Goal: Transaction & Acquisition: Purchase product/service

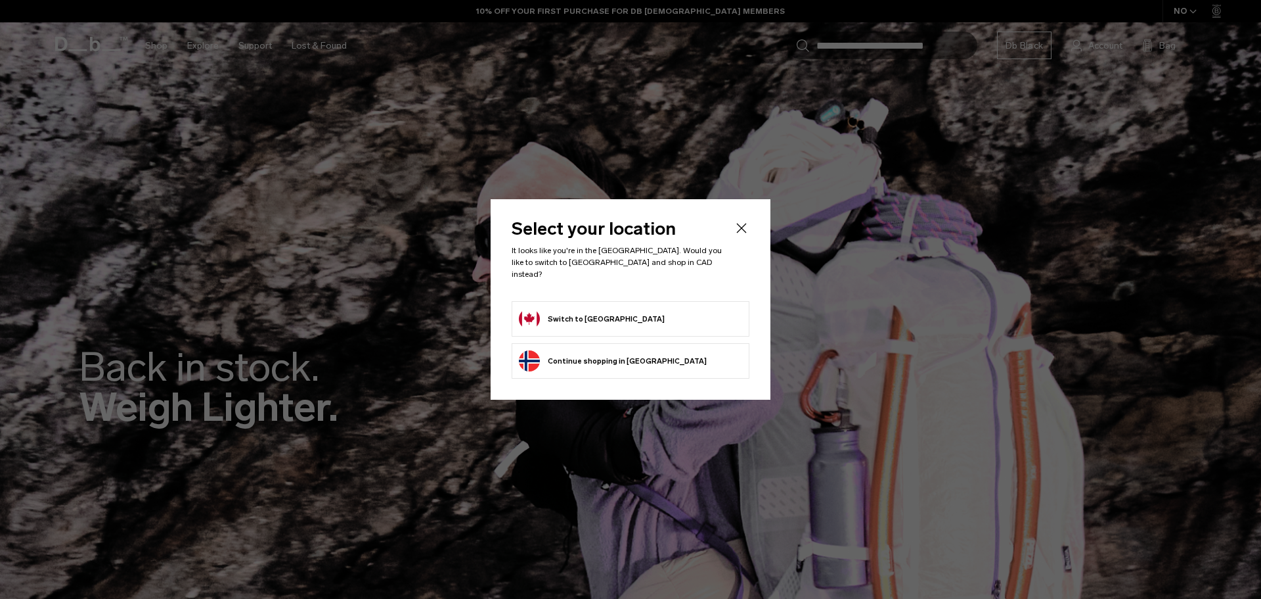
click at [561, 308] on button "Switch to Canada" at bounding box center [592, 318] width 146 height 21
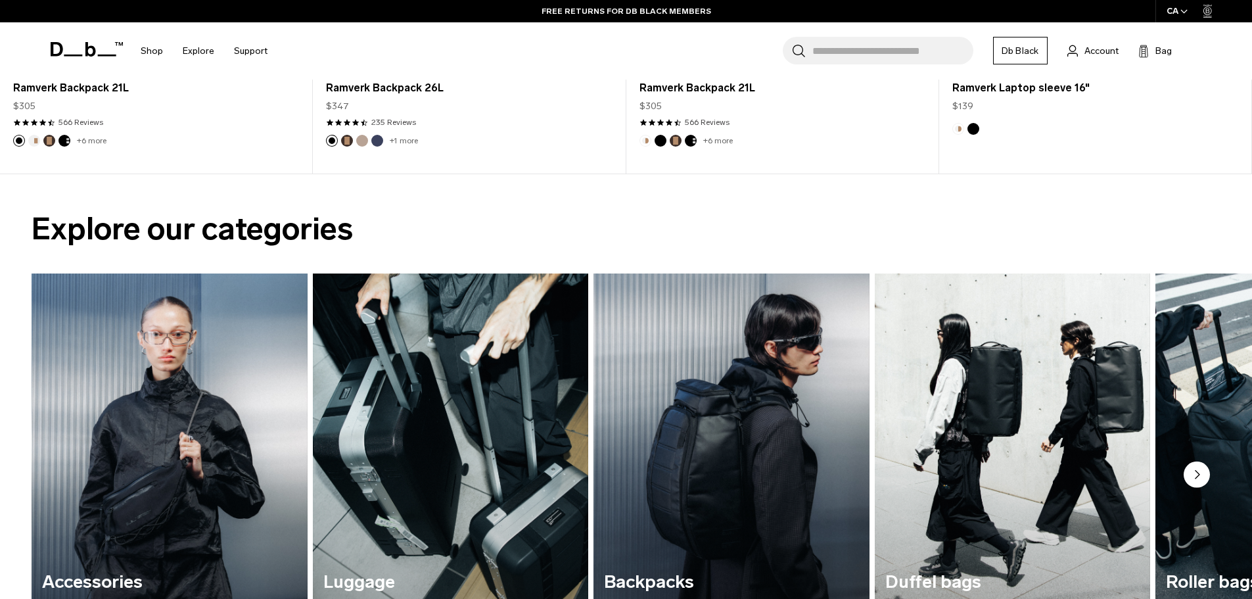
scroll to position [1248, 0]
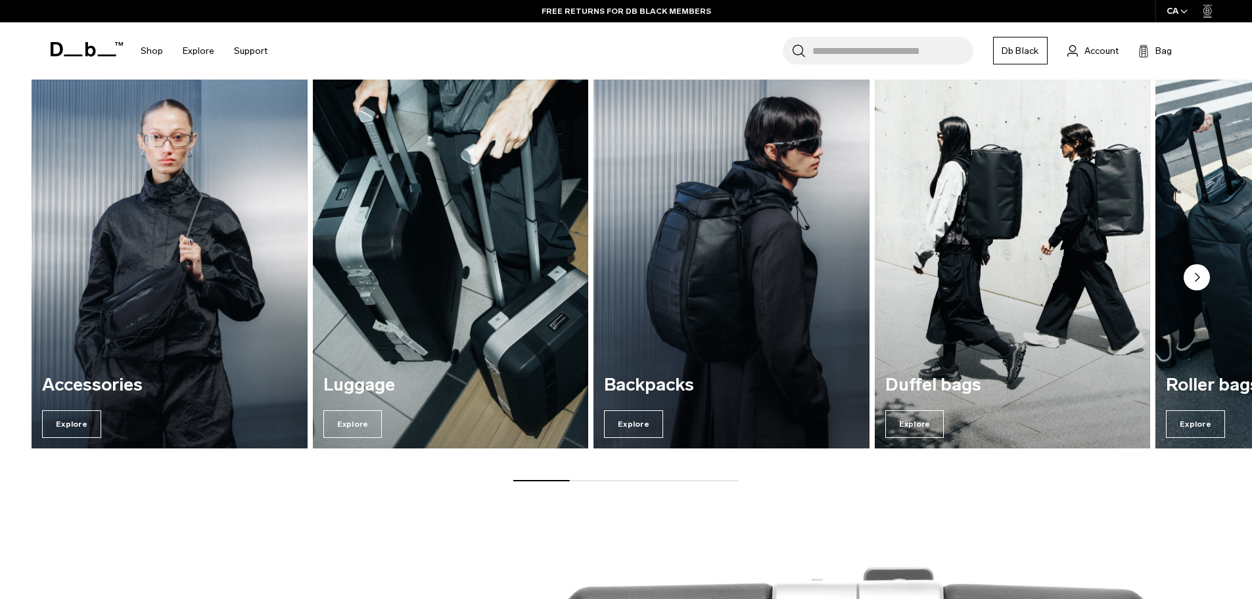
click at [440, 331] on img "2 / 7" at bounding box center [450, 261] width 284 height 383
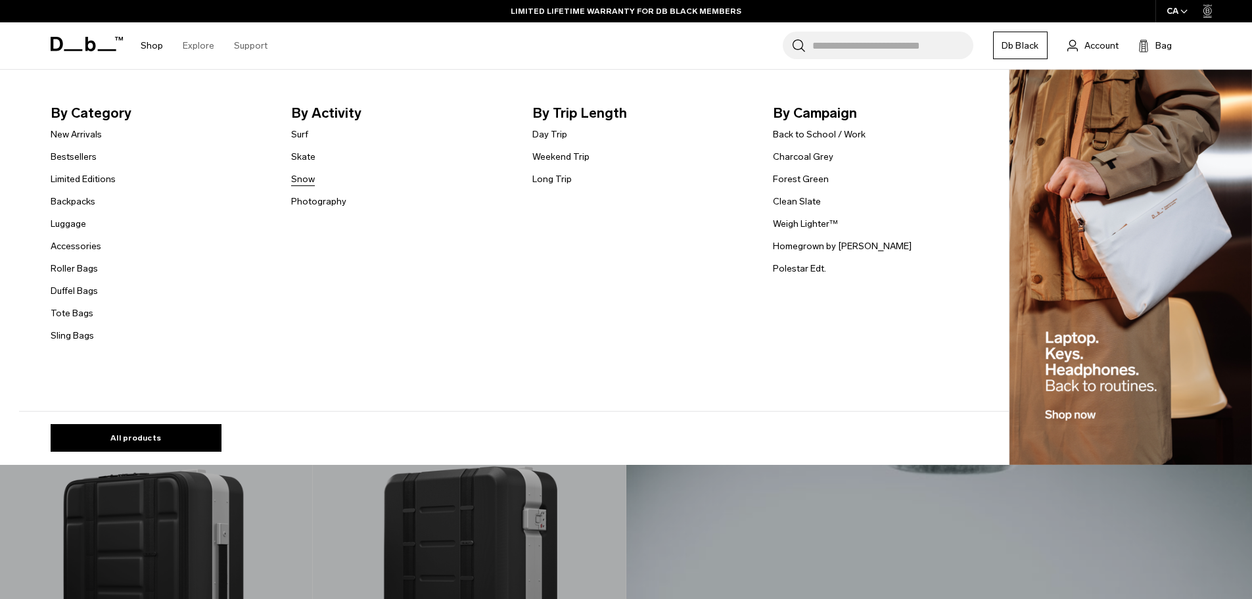
click at [309, 175] on link "Snow" at bounding box center [303, 179] width 24 height 14
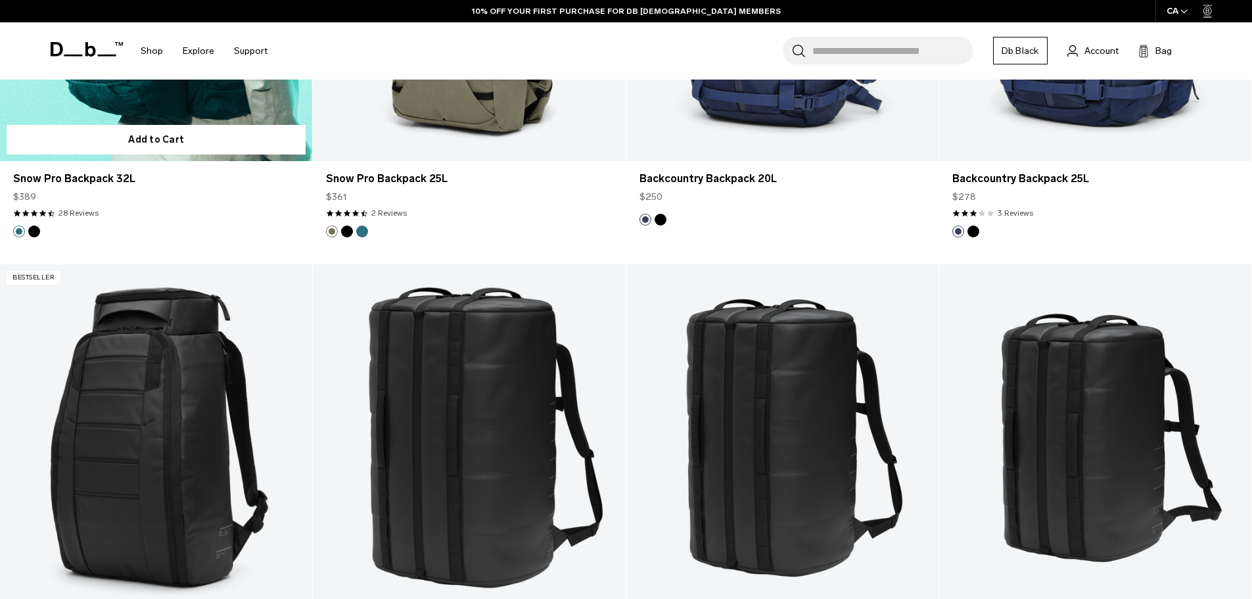
scroll to position [2431, 0]
